Goal: Transaction & Acquisition: Purchase product/service

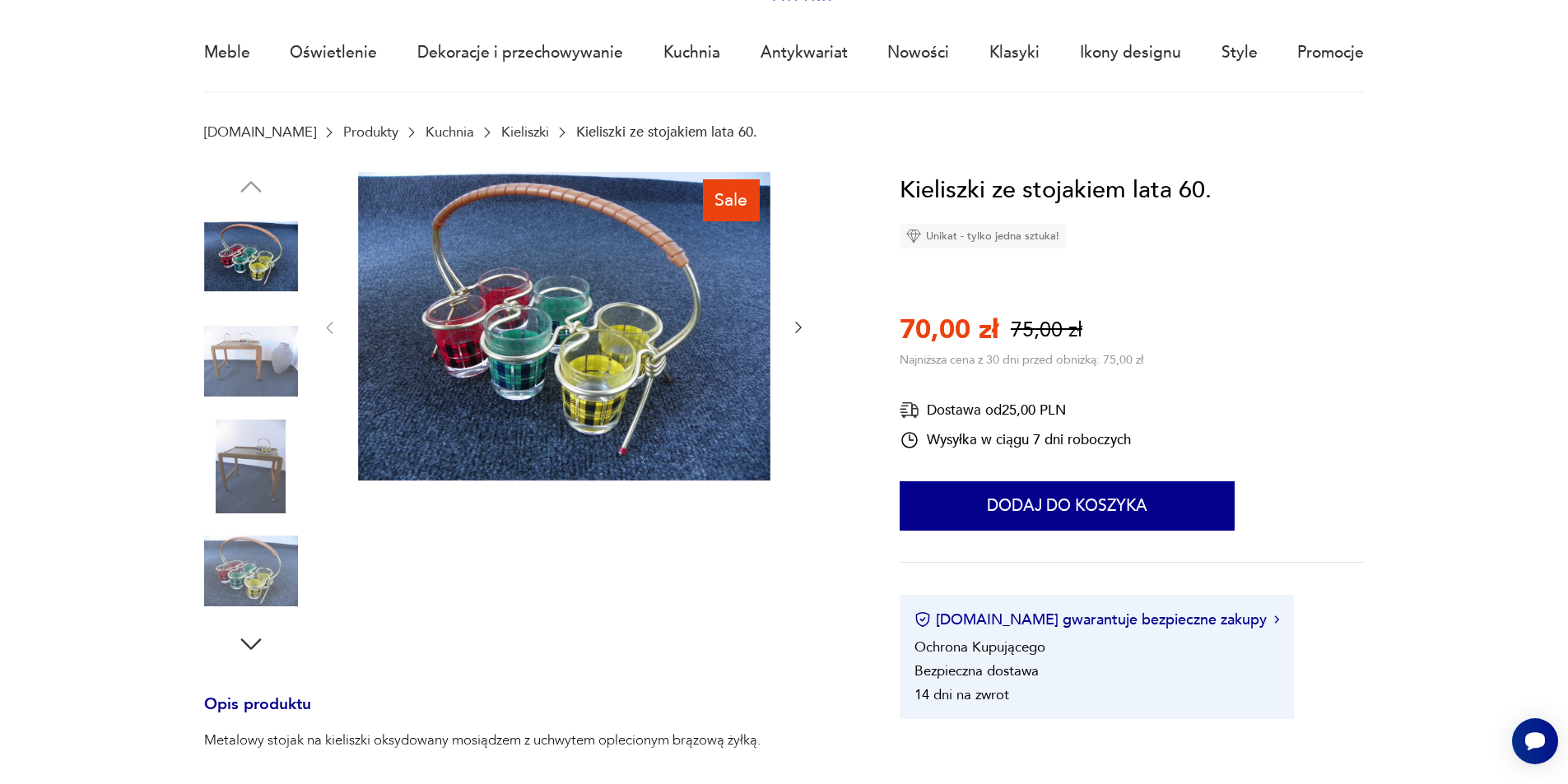
click at [237, 358] on img at bounding box center [251, 361] width 94 height 94
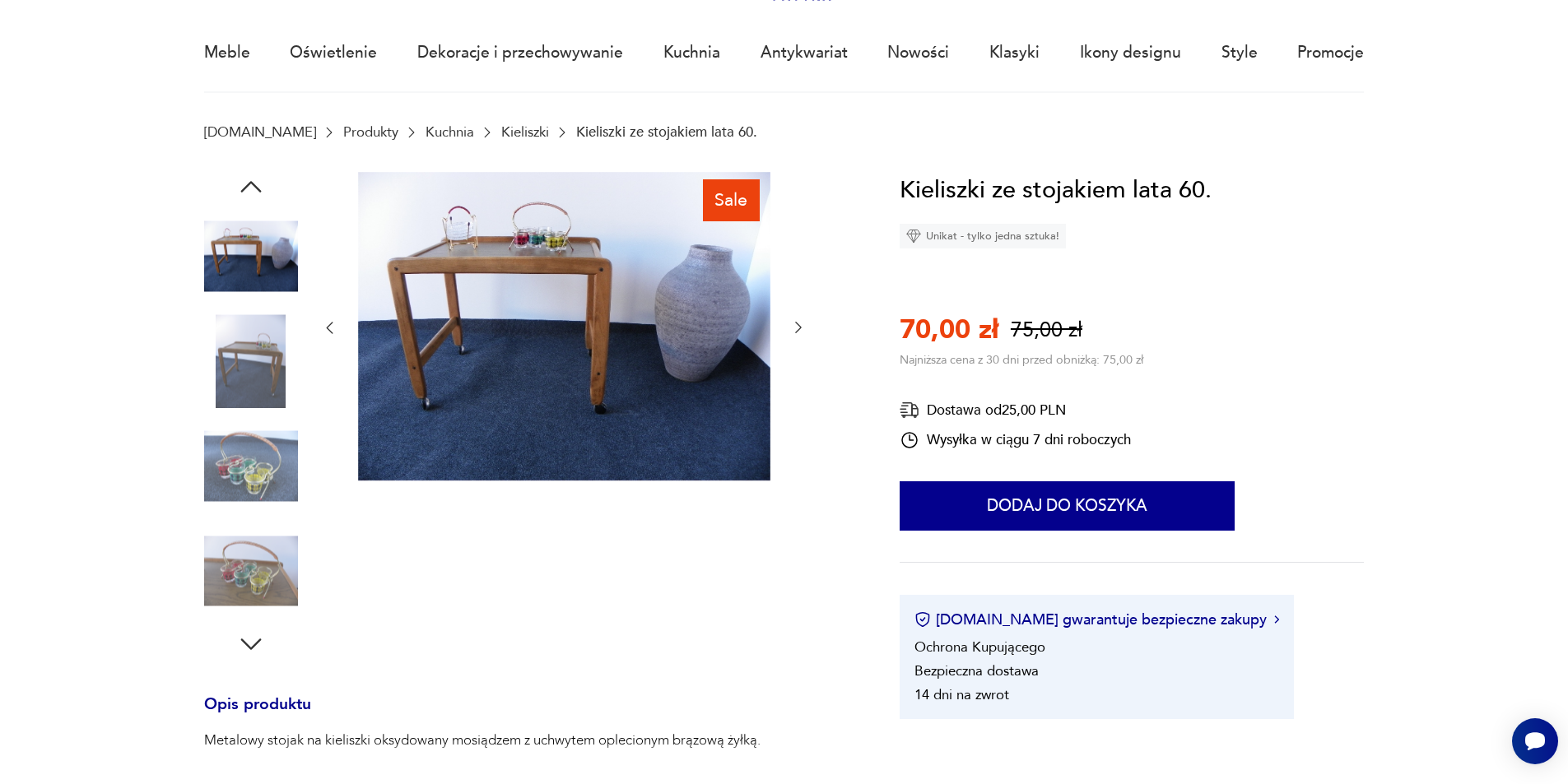
click at [231, 467] on img at bounding box center [251, 466] width 94 height 94
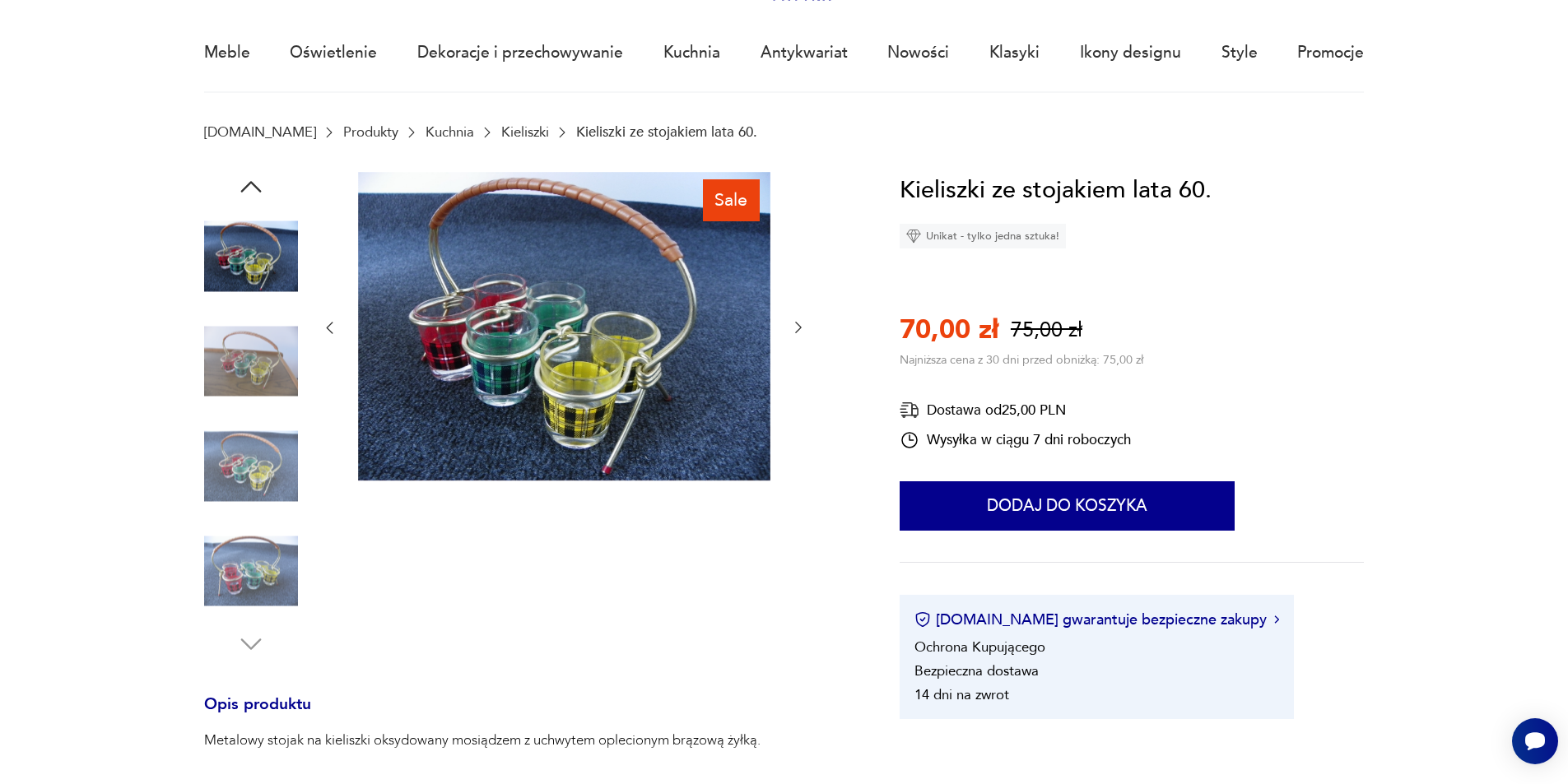
click at [234, 552] on img at bounding box center [251, 571] width 94 height 94
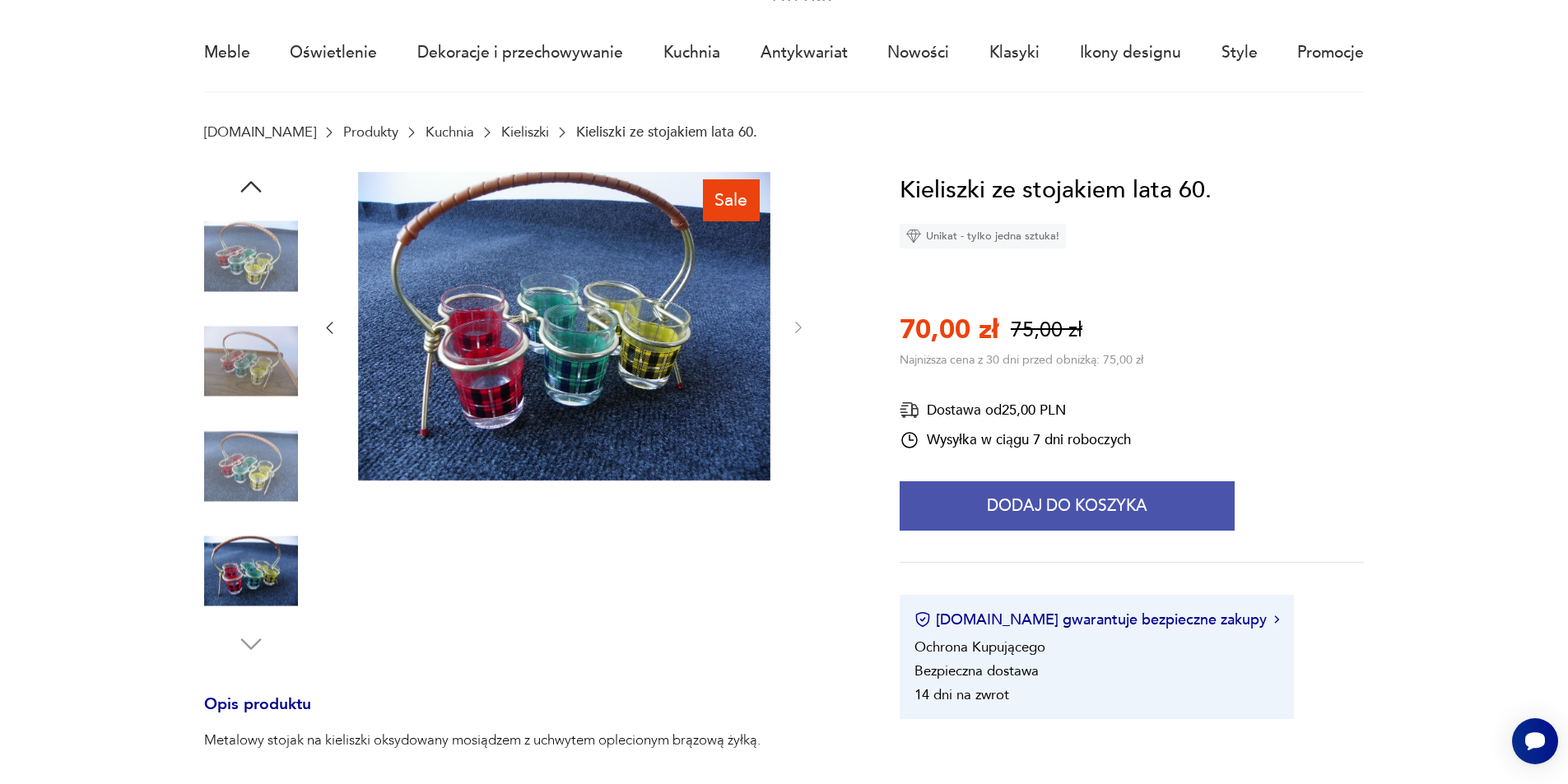
click at [1086, 503] on button "Dodaj do koszyka" at bounding box center [1066, 506] width 334 height 50
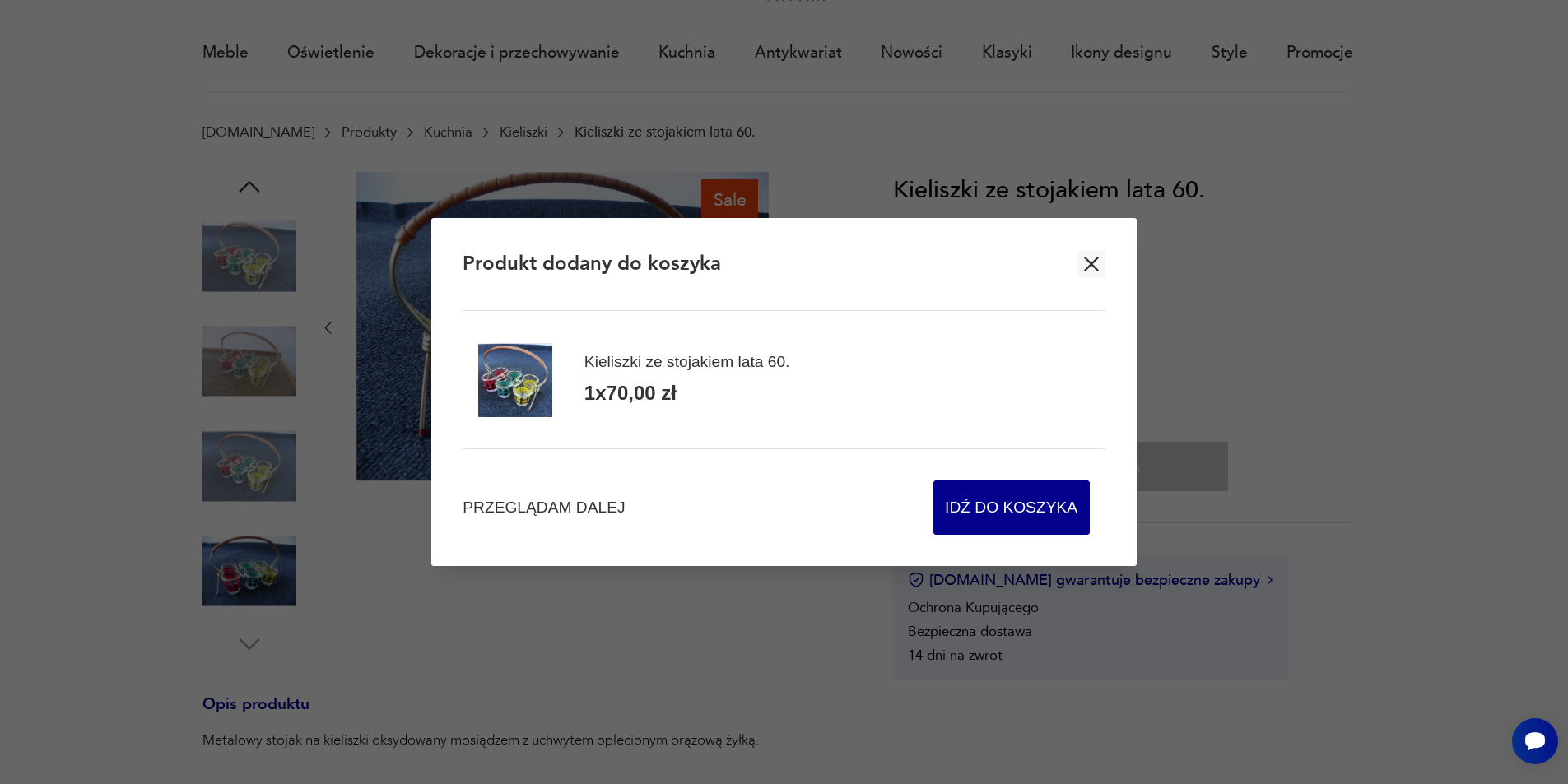
click at [1094, 264] on icon "button" at bounding box center [1091, 265] width 15 height 15
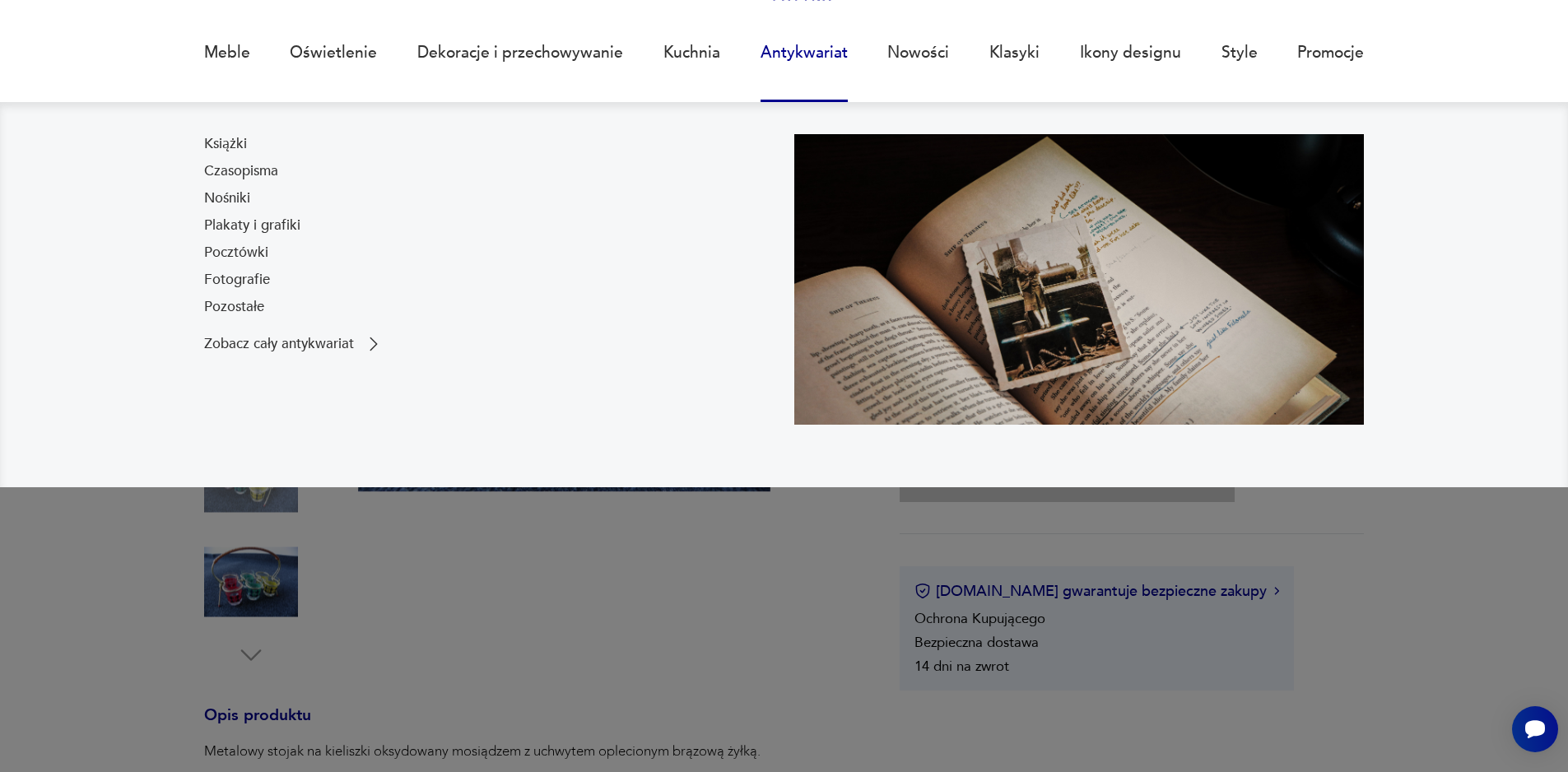
click at [784, 66] on link "Antykwariat" at bounding box center [804, 53] width 87 height 75
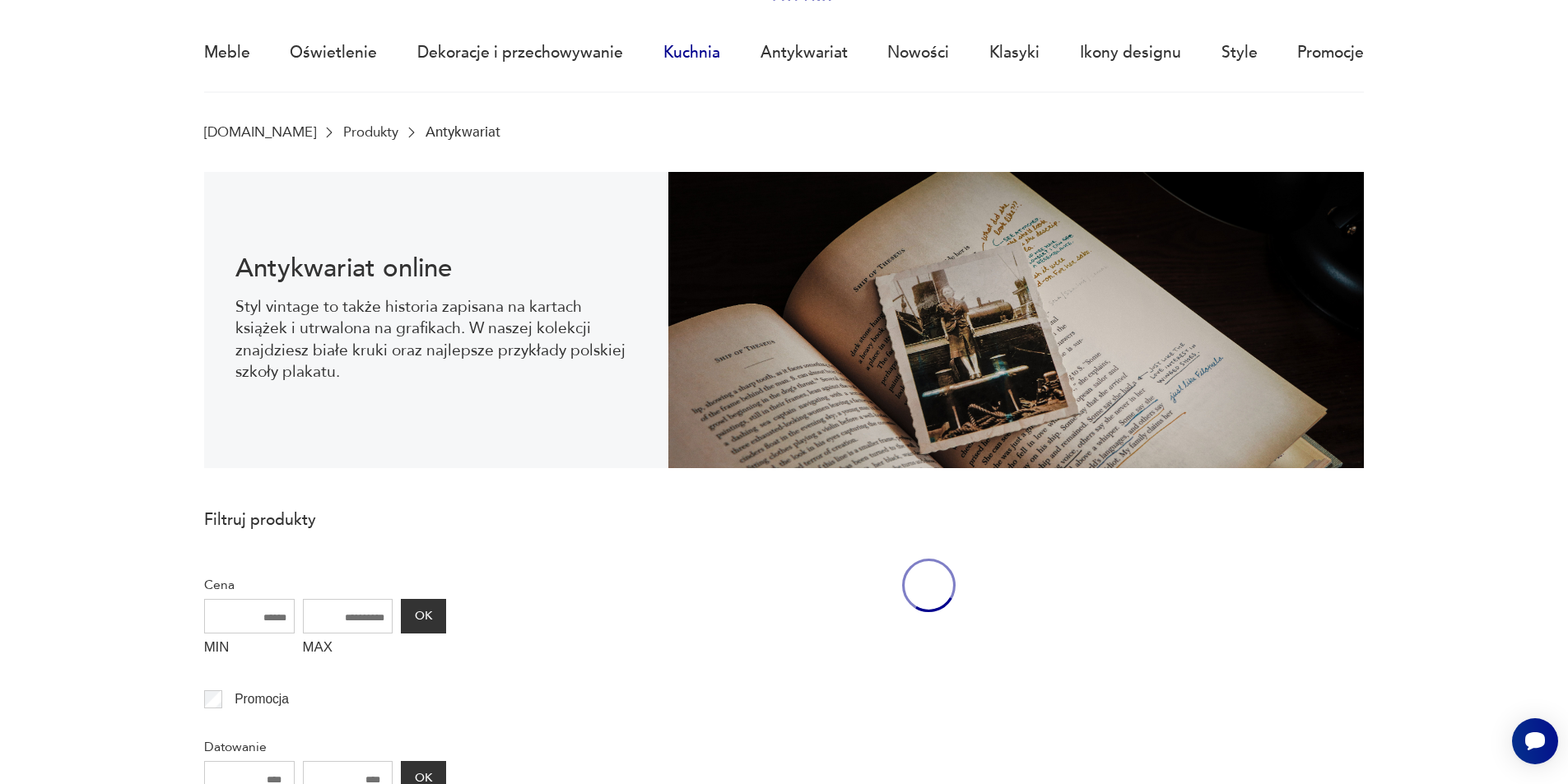
scroll to position [53, 0]
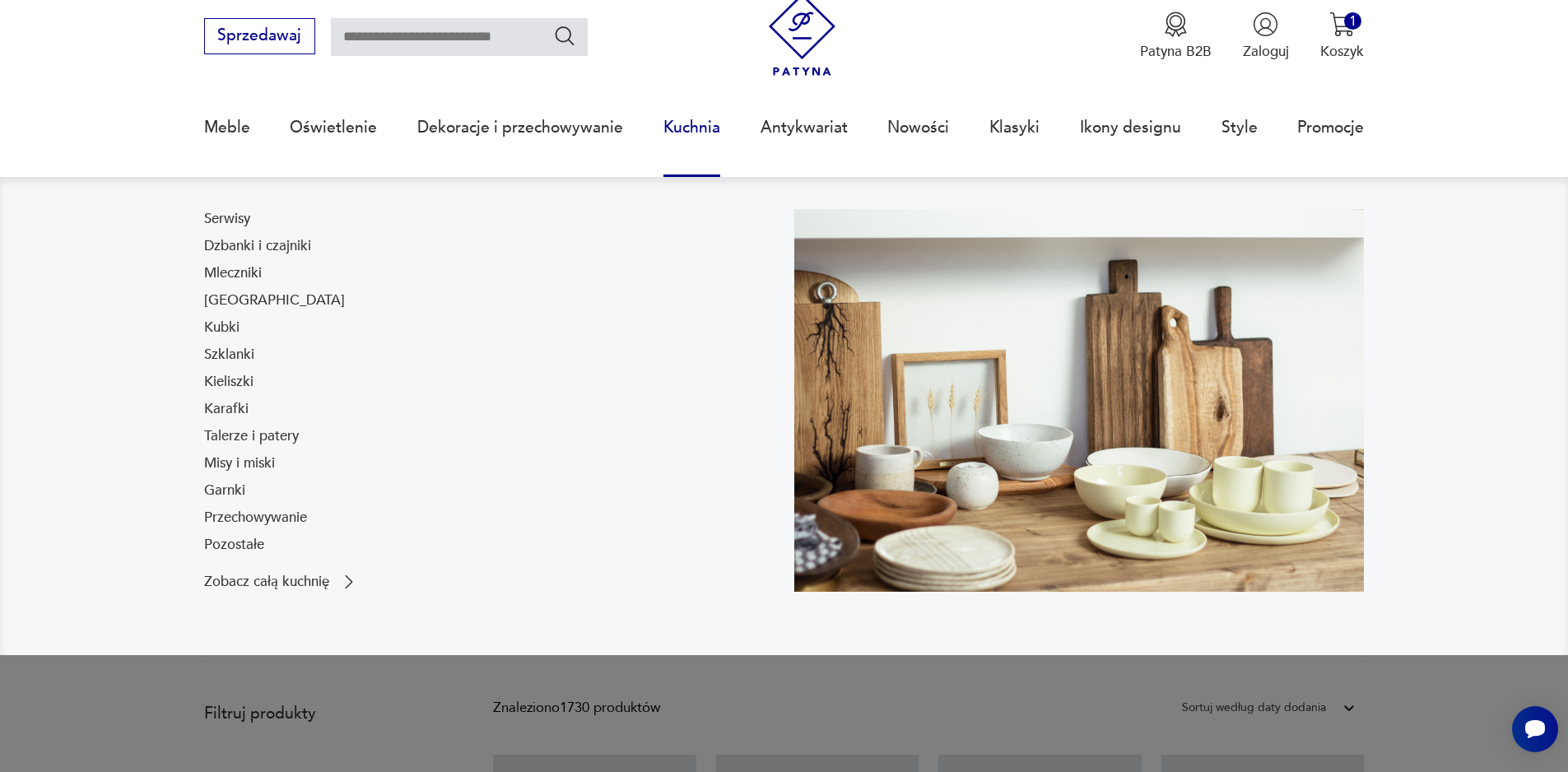
click at [680, 140] on link "Kuchnia" at bounding box center [691, 127] width 56 height 75
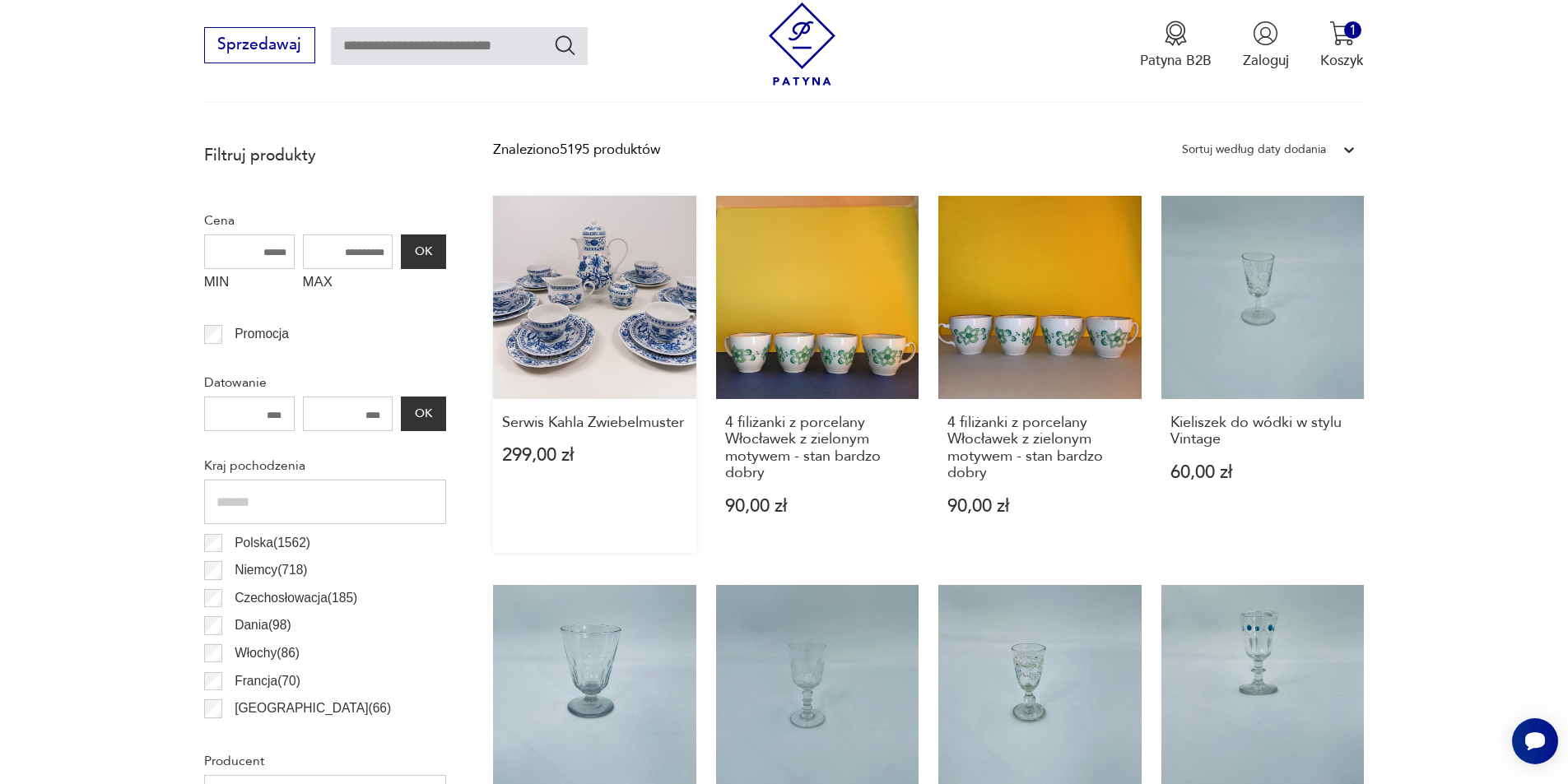
scroll to position [661, 0]
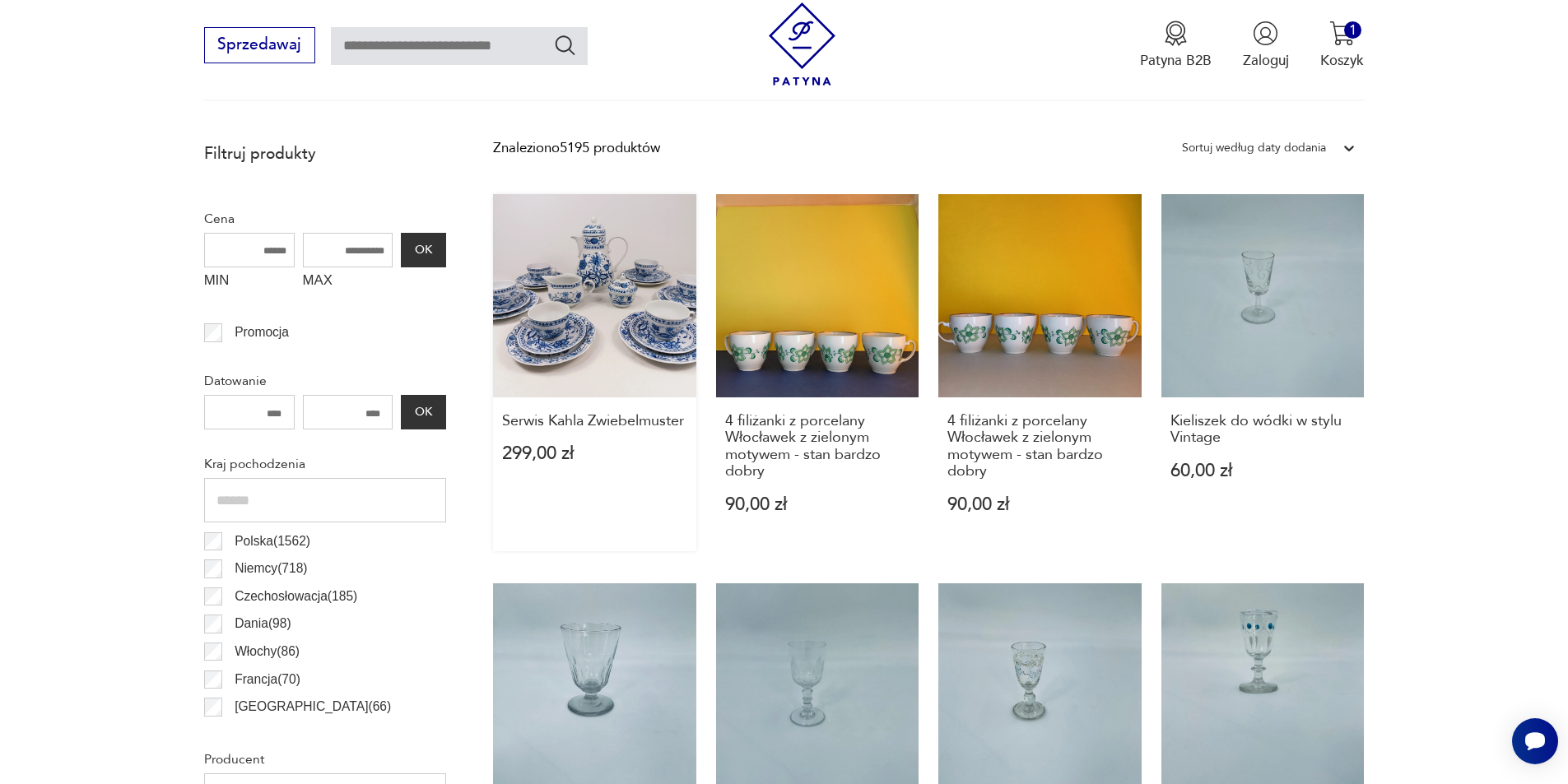
click at [591, 369] on link "Serwis Kahla Zwiebelmuster 299,00 zł" at bounding box center [594, 372] width 204 height 357
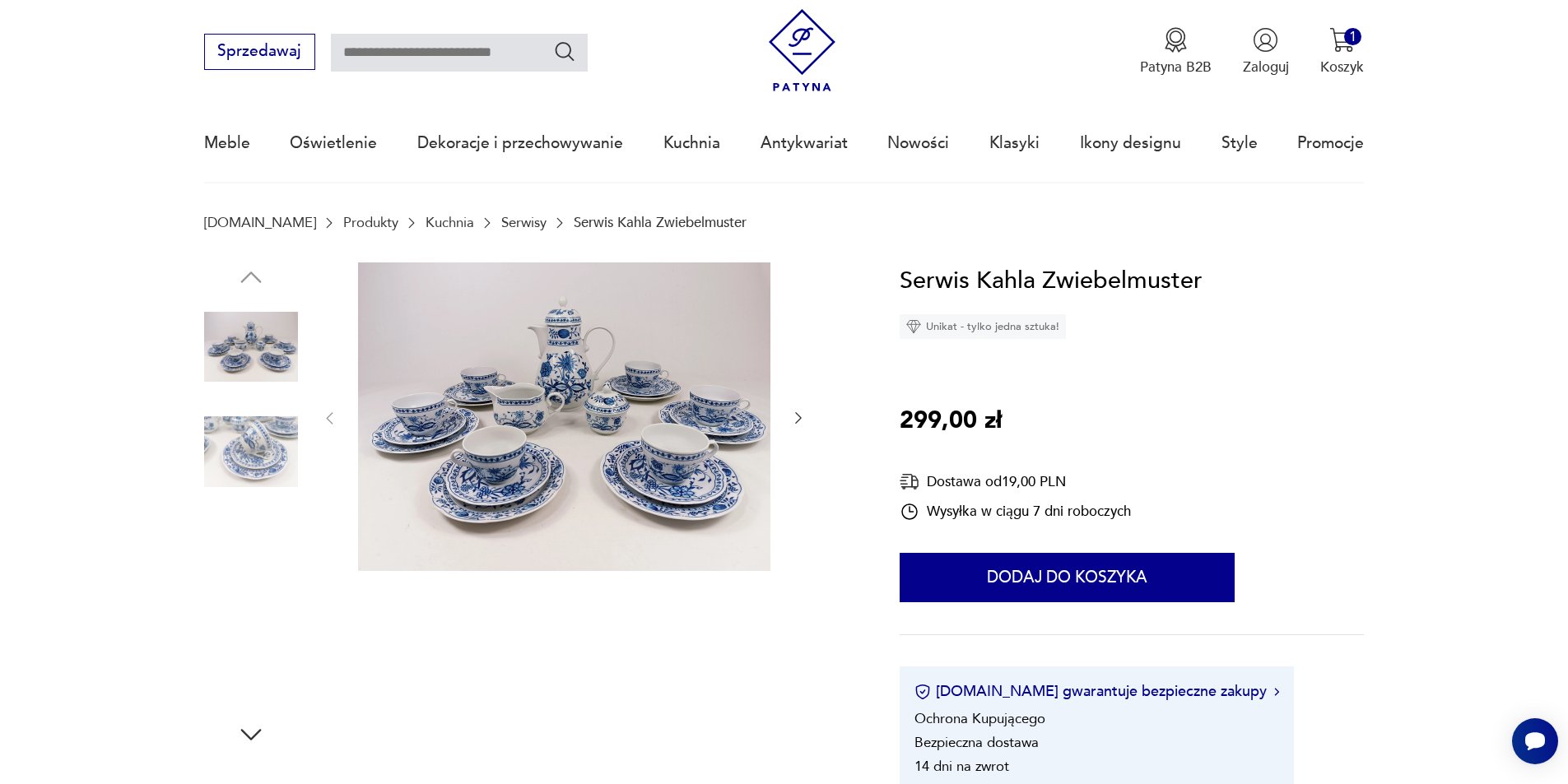
scroll to position [38, 0]
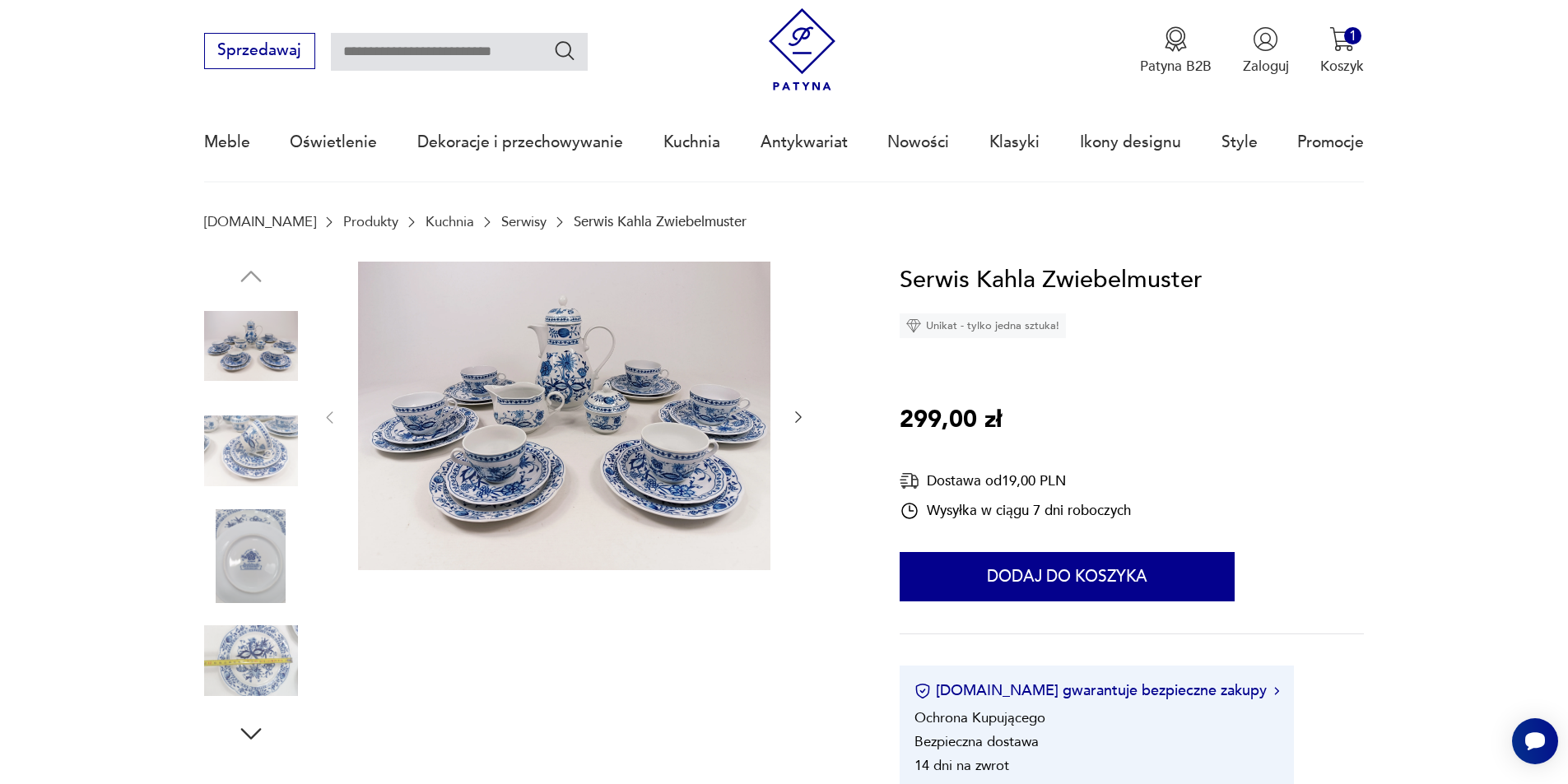
click at [242, 444] on img at bounding box center [251, 451] width 94 height 94
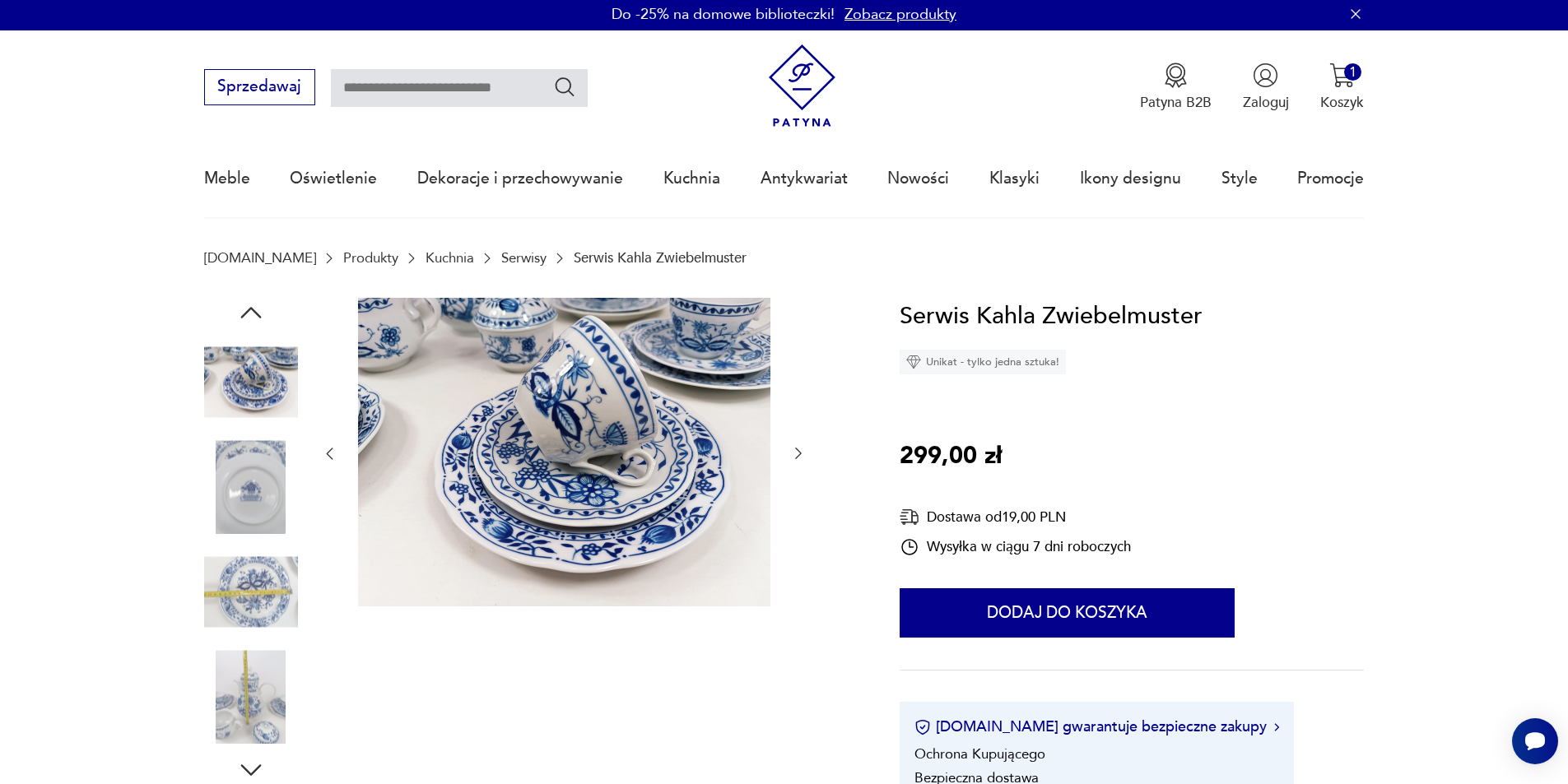
scroll to position [0, 0]
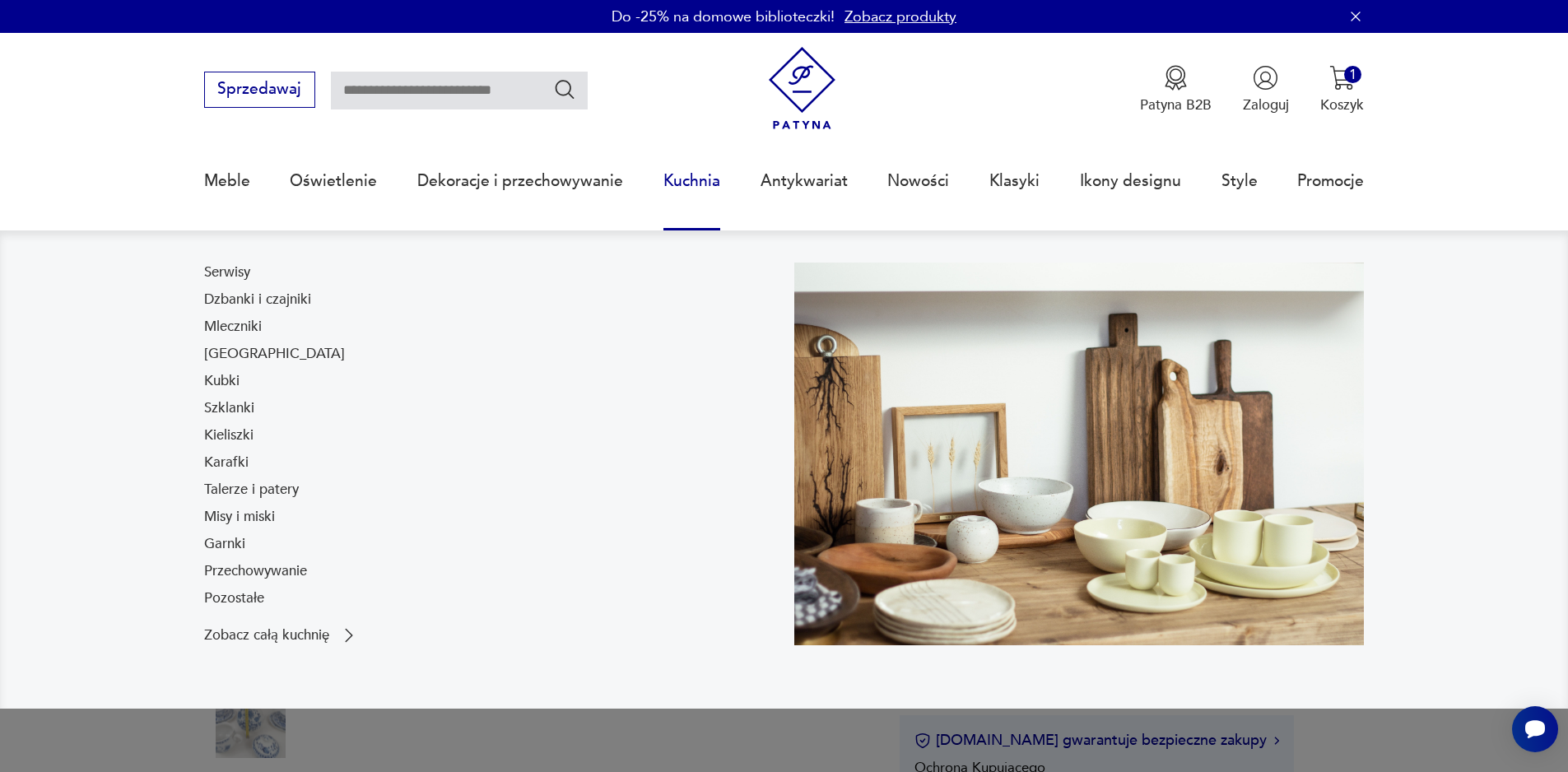
click at [691, 186] on link "Kuchnia" at bounding box center [691, 181] width 56 height 75
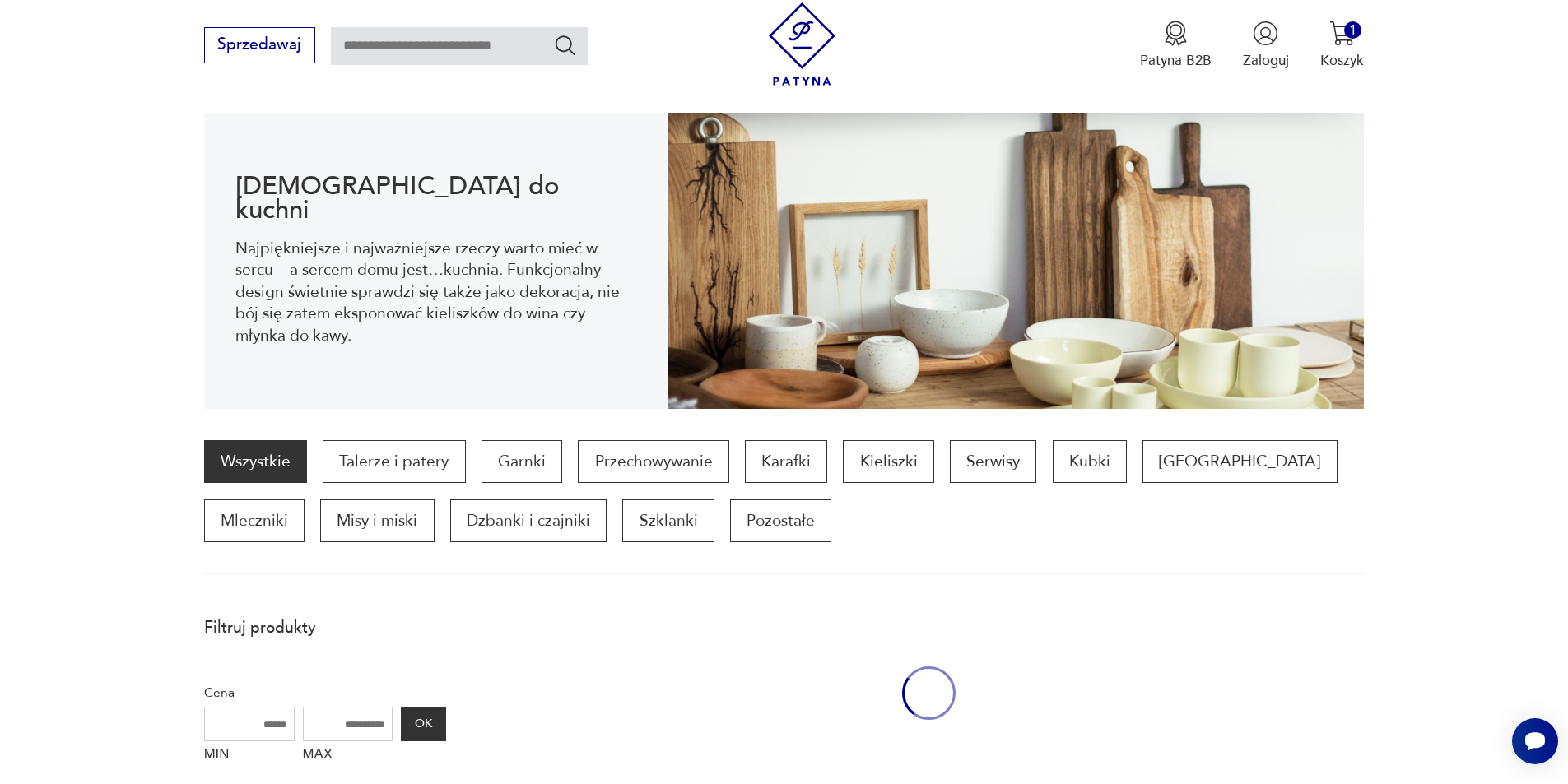
scroll to position [220, 0]
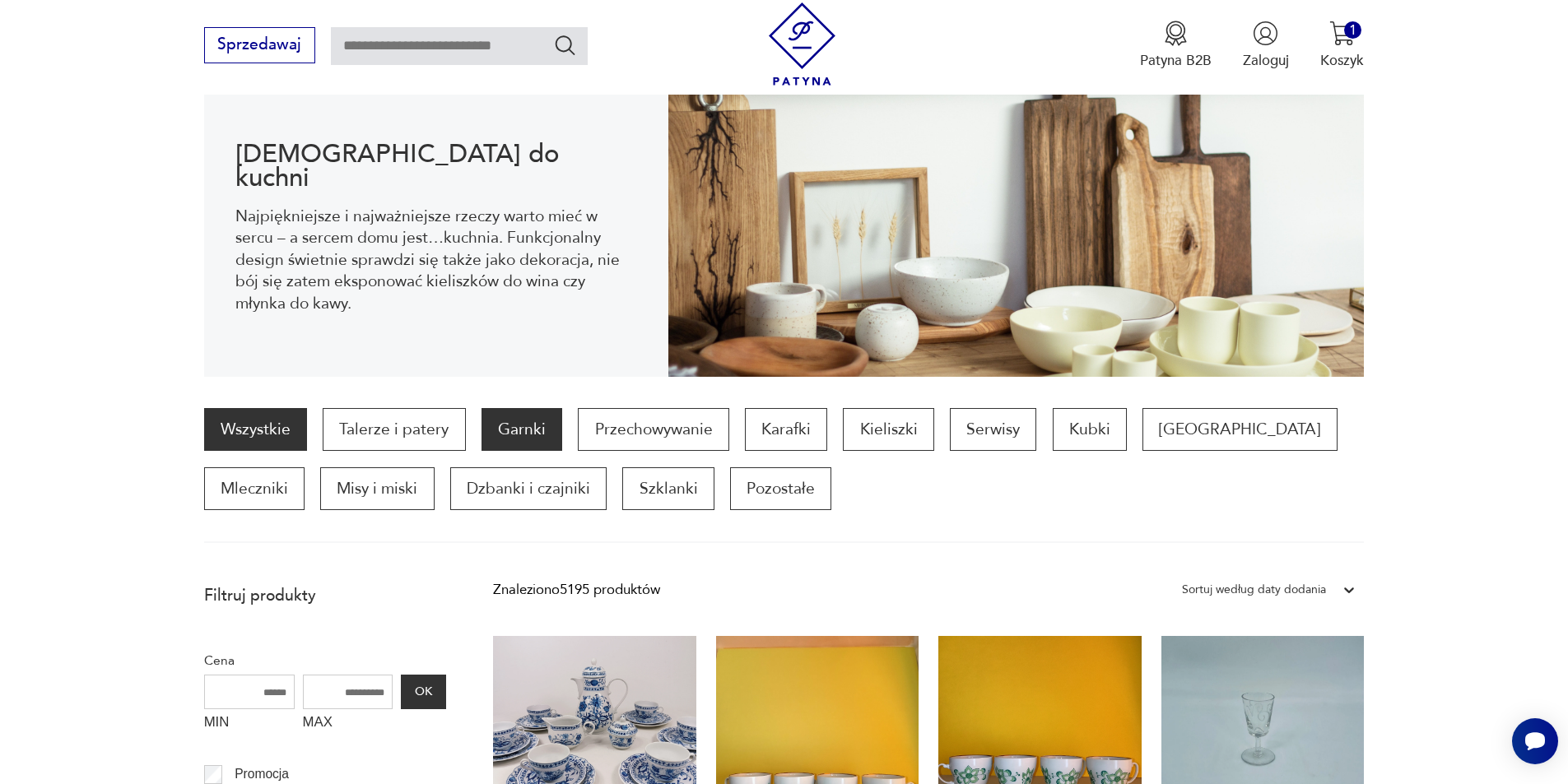
click at [513, 441] on p "Garnki" at bounding box center [522, 429] width 80 height 43
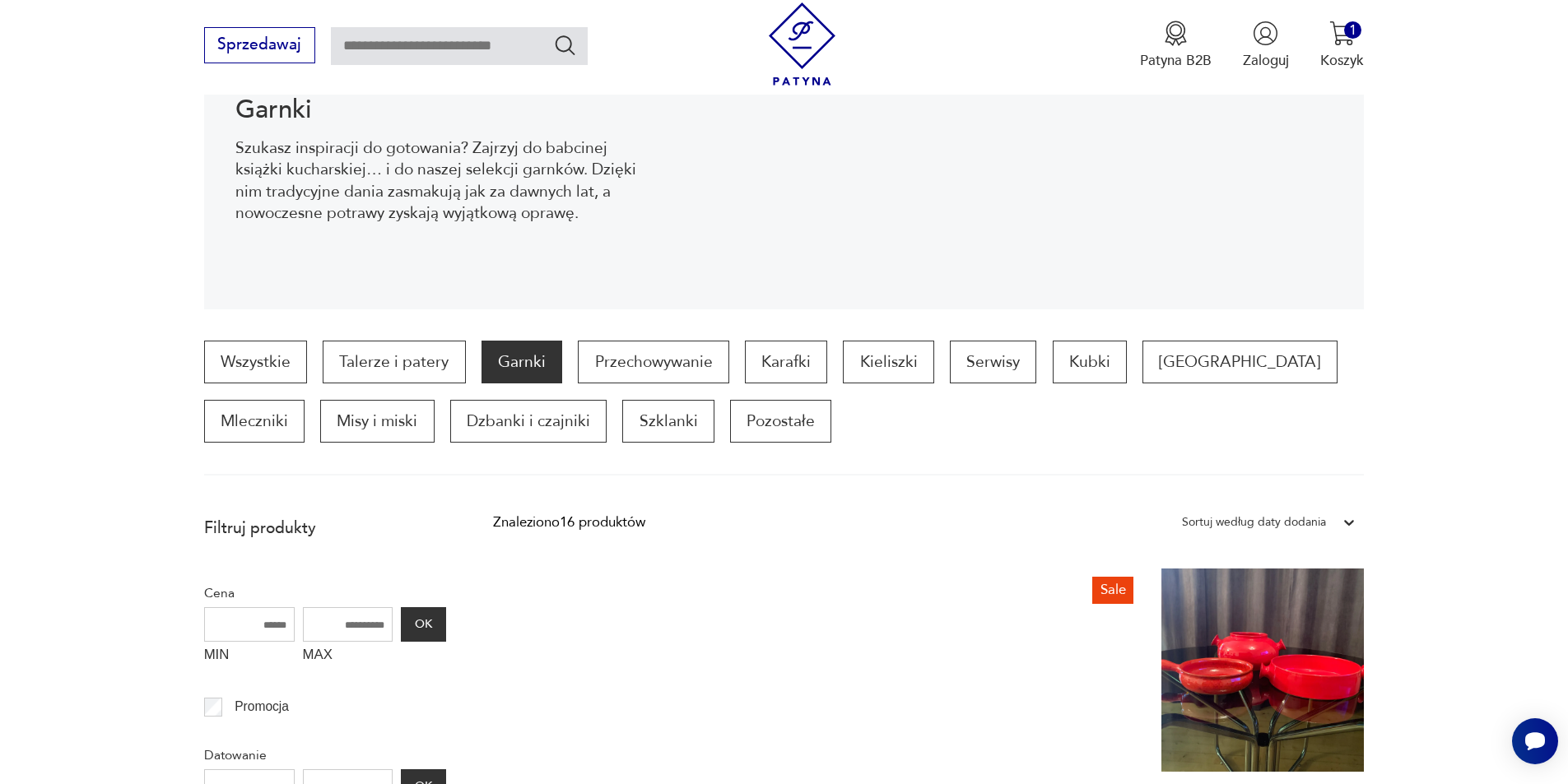
scroll to position [279, 0]
